Goal: Task Accomplishment & Management: Use online tool/utility

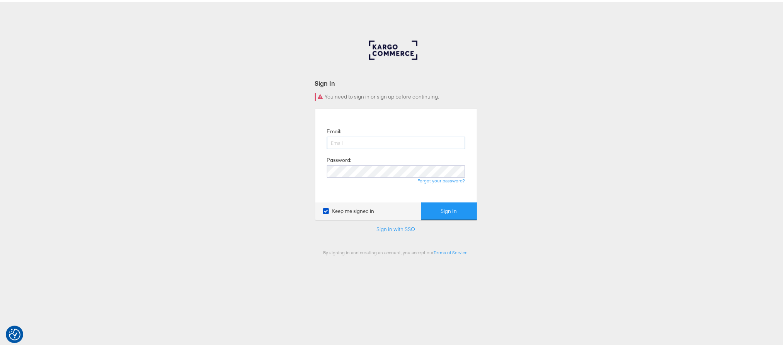
click at [406, 139] on input "email" at bounding box center [396, 141] width 138 height 12
type input "[PERSON_NAME][EMAIL_ADDRESS][PERSON_NAME][DOMAIN_NAME]"
click at [421, 201] on button "Sign In" at bounding box center [449, 209] width 56 height 17
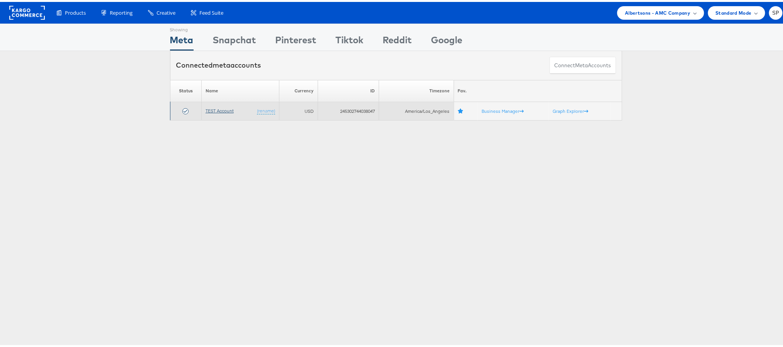
click at [221, 111] on link "TEST Account" at bounding box center [220, 109] width 28 height 6
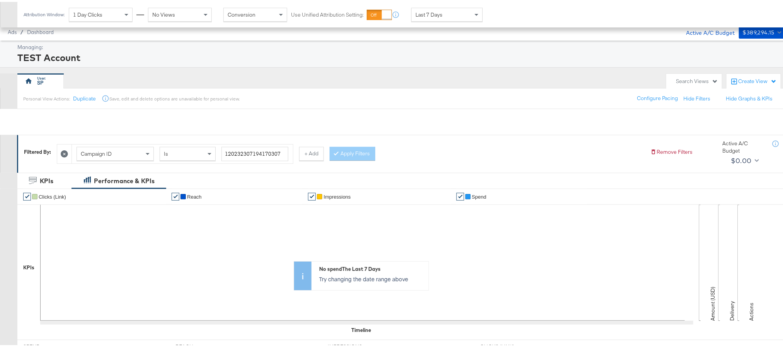
scroll to position [213, 0]
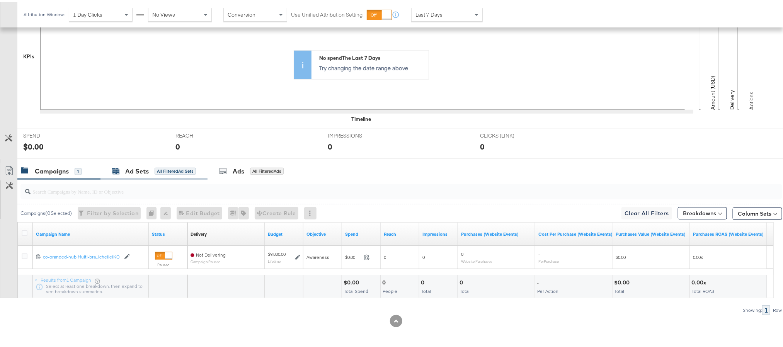
click at [136, 173] on div "Ad Sets" at bounding box center [137, 169] width 24 height 9
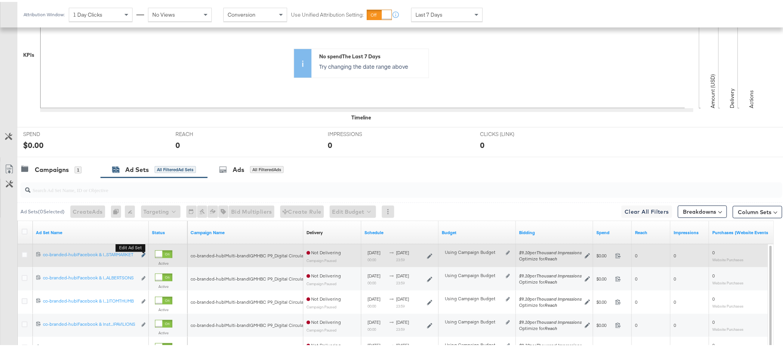
click at [145, 255] on icon "link" at bounding box center [143, 253] width 4 height 4
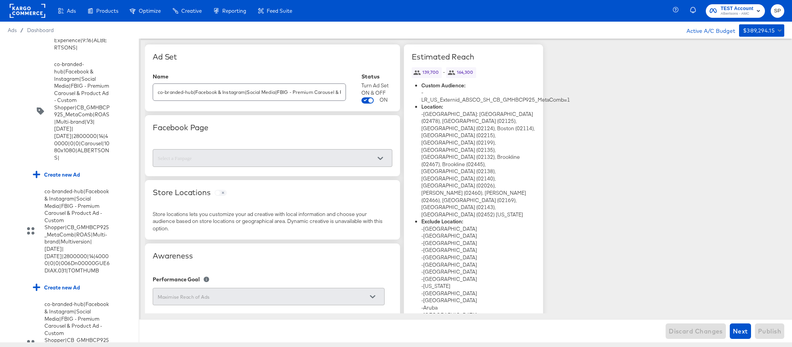
scroll to position [524, 0]
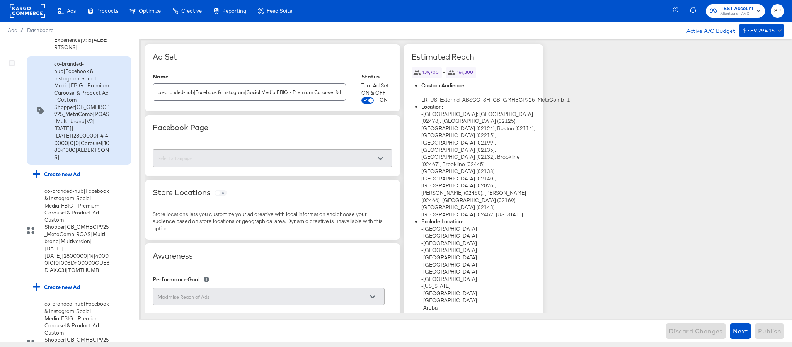
click at [35, 155] on div "co-branded-hub|Facebook & Instagram|Social Media|FBIG - Premium Carousel & Prod…" at bounding box center [71, 110] width 77 height 100
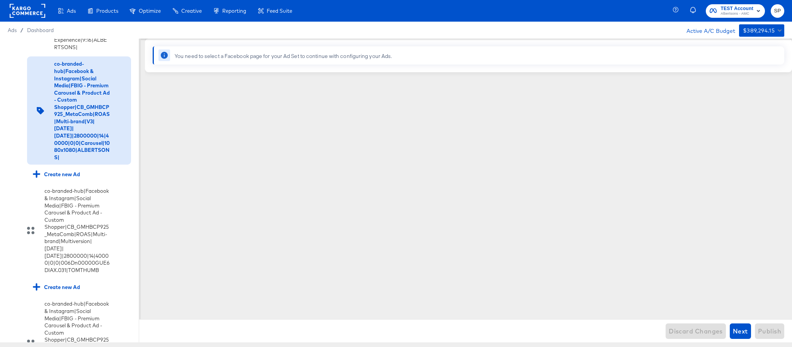
click at [165, 54] on icon at bounding box center [164, 55] width 7 height 7
click at [164, 56] on icon at bounding box center [164, 55] width 7 height 7
